Goal: Information Seeking & Learning: Learn about a topic

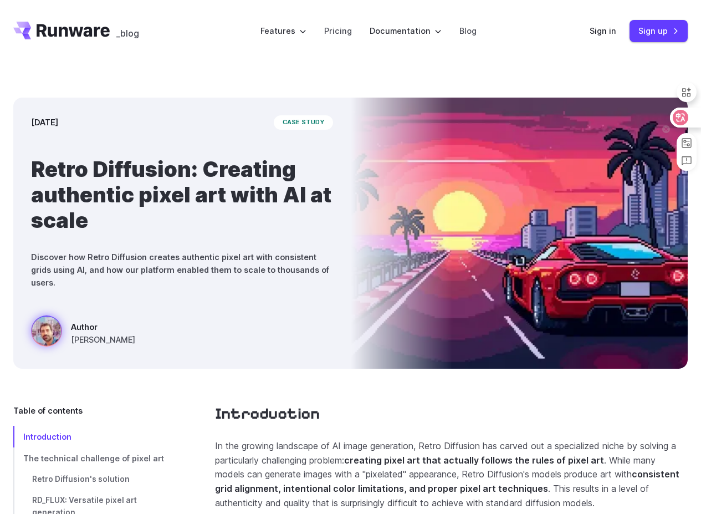
click at [679, 115] on icon at bounding box center [681, 117] width 9 height 9
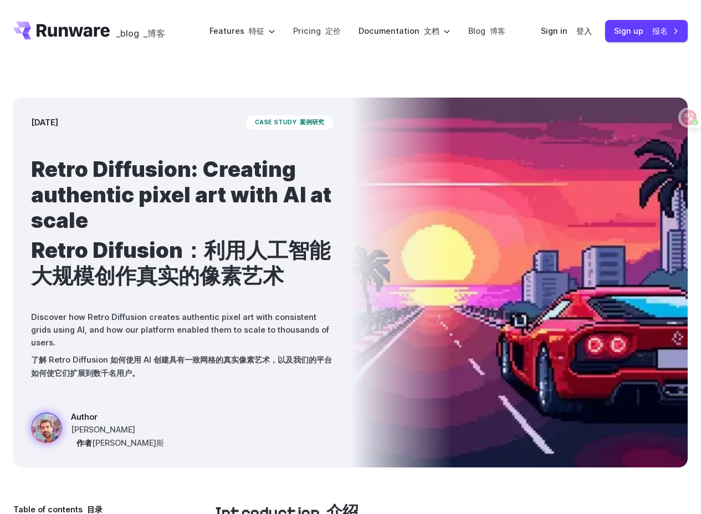
click at [67, 34] on icon "Go to /" at bounding box center [73, 30] width 73 height 13
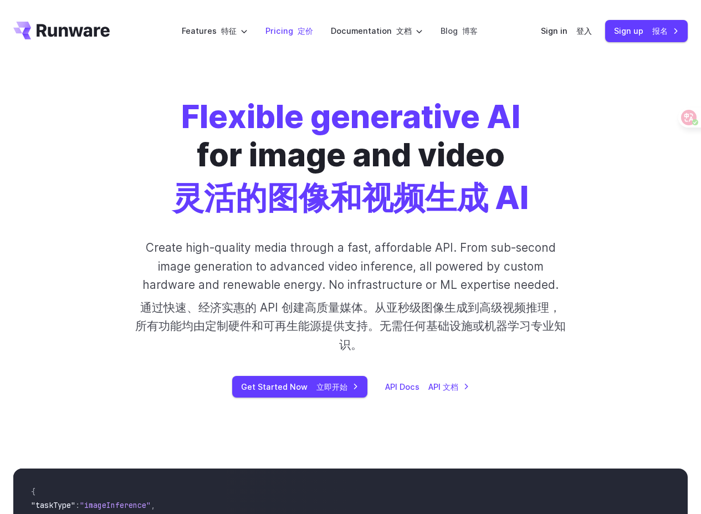
click at [301, 29] on font "定价" at bounding box center [306, 30] width 16 height 9
